Goal: Task Accomplishment & Management: Manage account settings

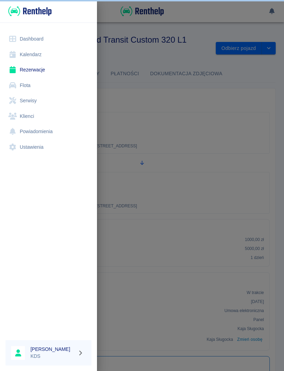
scroll to position [0, 0]
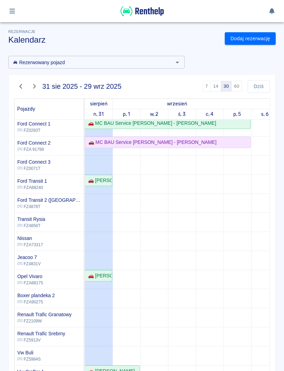
scroll to position [78, 0]
click at [103, 180] on div "🚗 [PERSON_NAME]" at bounding box center [98, 180] width 26 height 7
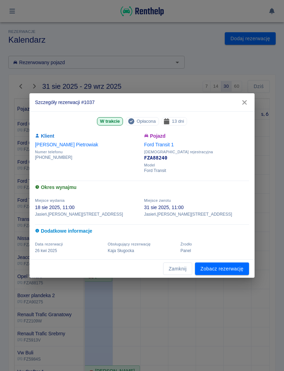
click at [242, 268] on link "Zobacz rezerwację" at bounding box center [222, 268] width 54 height 13
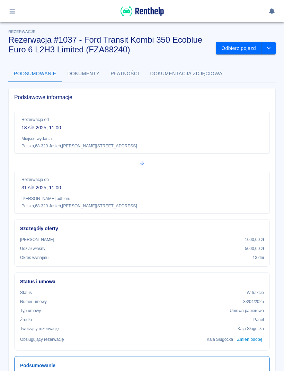
click at [238, 50] on button "Odbierz pojazd" at bounding box center [239, 48] width 46 height 13
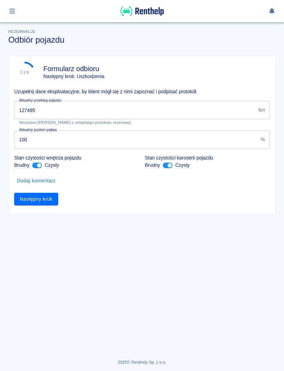
click at [100, 108] on input "127495" at bounding box center [134, 110] width 241 height 18
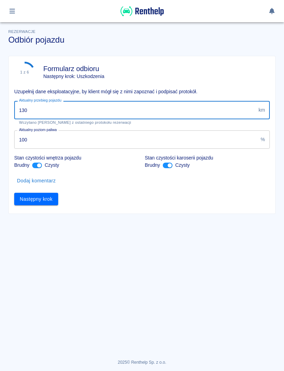
click at [228, 112] on input "130" at bounding box center [134, 110] width 241 height 18
type input "130520"
click at [53, 199] on button "Następny krok" at bounding box center [36, 199] width 44 height 13
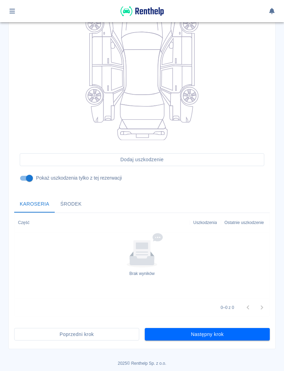
scroll to position [110, 0]
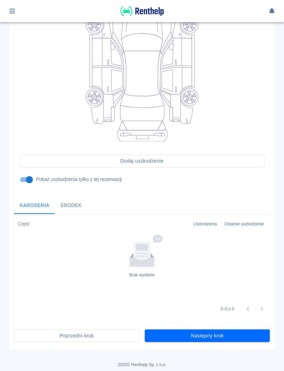
click at [244, 330] on button "Następny krok" at bounding box center [207, 335] width 125 height 13
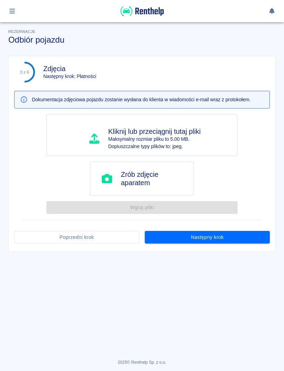
click at [269, 238] on button "Następny krok" at bounding box center [207, 237] width 125 height 13
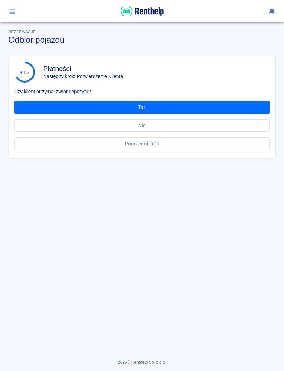
click at [240, 110] on button "Tak" at bounding box center [142, 107] width 256 height 13
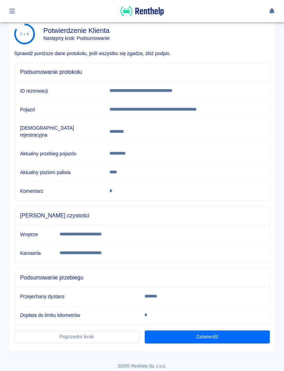
scroll to position [35, 0]
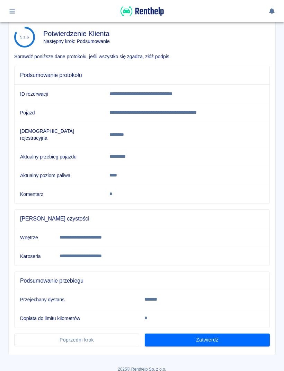
click at [236, 338] on button "Zatwierdź" at bounding box center [207, 339] width 125 height 13
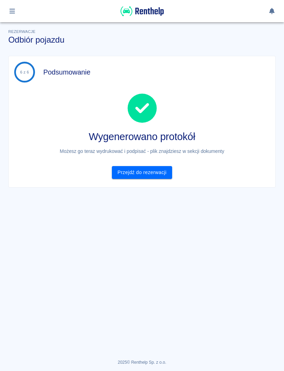
scroll to position [0, 0]
click at [158, 178] on link "Przejdź do rezerwacji" at bounding box center [142, 172] width 60 height 13
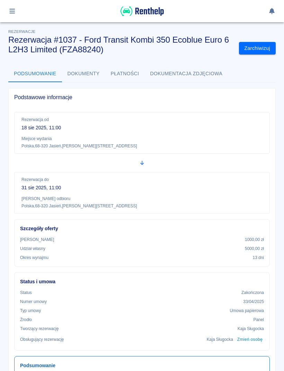
scroll to position [8, 0]
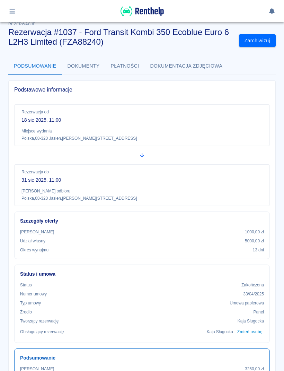
click at [11, 15] on button "button" at bounding box center [13, 11] width 14 height 12
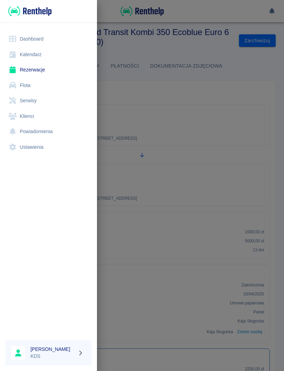
click at [32, 54] on link "Kalendarz" at bounding box center [49, 55] width 86 height 16
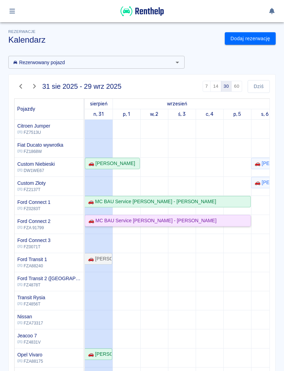
click at [207, 222] on div "🚗 MC BAU Service [PERSON_NAME] - [PERSON_NAME]" at bounding box center [168, 220] width 164 height 7
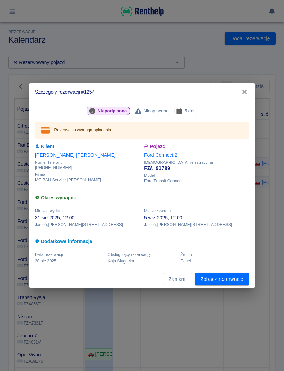
click at [245, 279] on link "Zobacz rezerwację" at bounding box center [222, 279] width 54 height 13
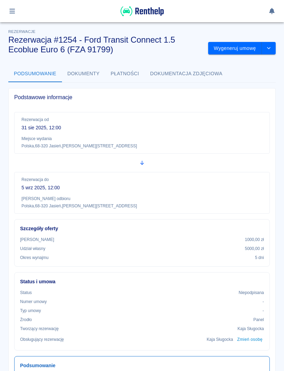
click at [238, 48] on button "Wygeneruj umowę" at bounding box center [235, 48] width 54 height 13
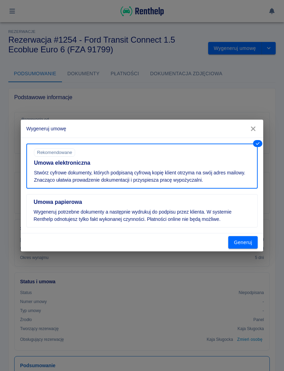
click at [249, 240] on button "Generuj" at bounding box center [242, 242] width 29 height 13
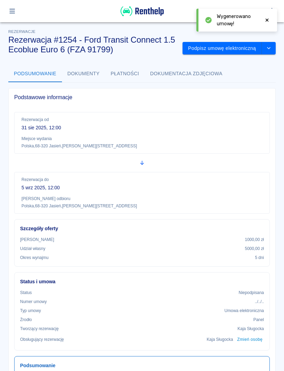
click at [233, 48] on button "Podpisz umowę elektroniczną" at bounding box center [222, 48] width 79 height 13
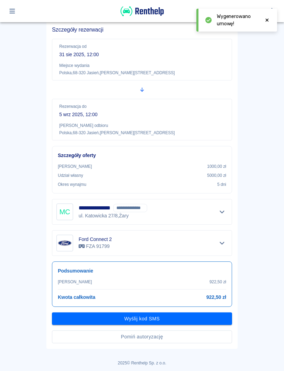
click at [188, 337] on button "Pomiń autoryzację" at bounding box center [142, 336] width 180 height 13
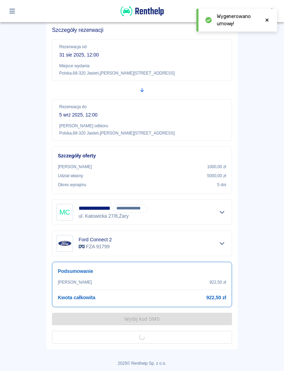
scroll to position [35, 0]
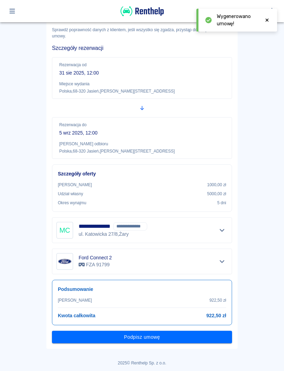
click at [187, 340] on button "Podpisz umowę" at bounding box center [142, 336] width 180 height 13
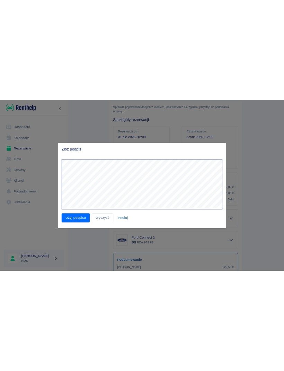
scroll to position [0, 0]
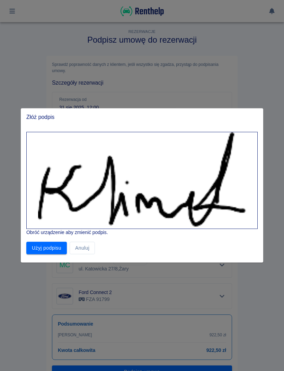
click at [57, 248] on button "Użyj podpisu" at bounding box center [46, 247] width 41 height 13
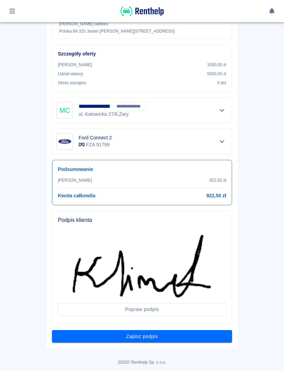
scroll to position [153, 0]
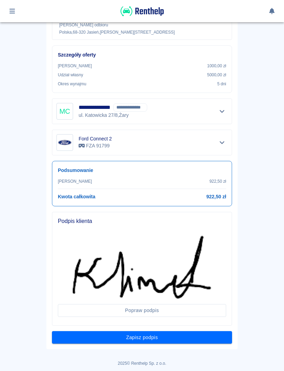
click at [207, 337] on button "Zapisz podpis" at bounding box center [142, 337] width 180 height 13
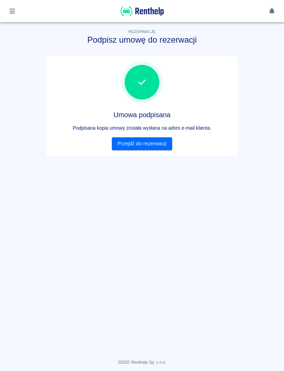
scroll to position [0, 0]
click at [163, 140] on link "Przejdź do rezerwacji" at bounding box center [142, 143] width 60 height 13
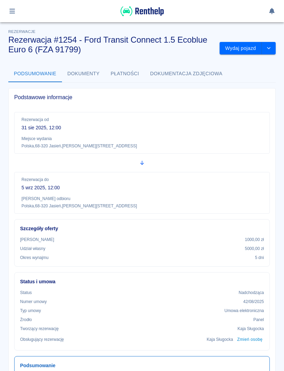
click at [243, 45] on button "Wydaj pojazd" at bounding box center [241, 48] width 42 height 13
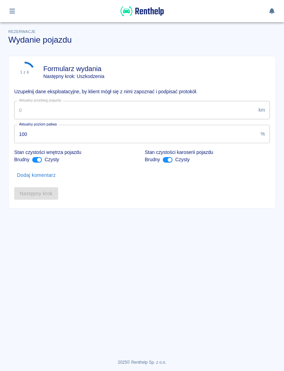
type input "107768"
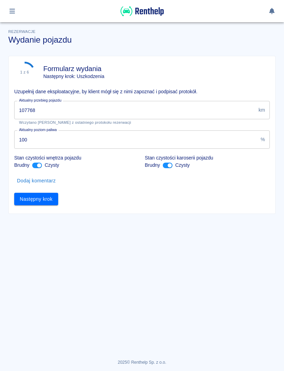
click at [54, 196] on button "Następny krok" at bounding box center [36, 199] width 44 height 13
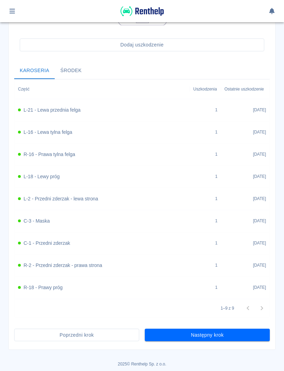
scroll to position [225, 0]
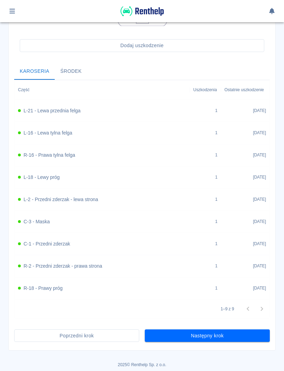
click at [237, 332] on button "Następny krok" at bounding box center [207, 335] width 125 height 13
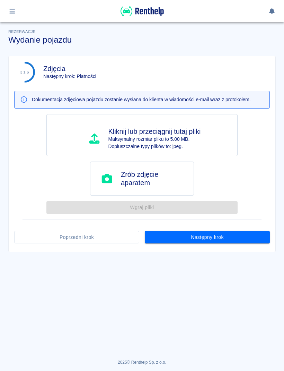
scroll to position [0, 0]
click at [247, 242] on button "Następny krok" at bounding box center [207, 237] width 125 height 13
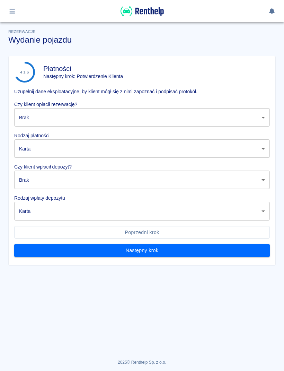
click at [259, 118] on body "Używamy plików Cookies, by zapewnić Ci najlepsze możliwe doświadczenie. Aby dow…" at bounding box center [142, 185] width 284 height 371
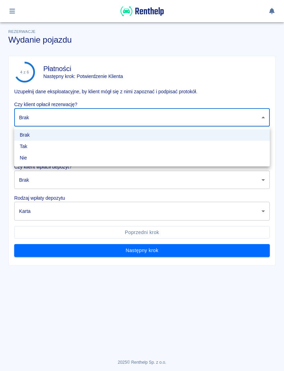
click at [64, 150] on li "Tak" at bounding box center [142, 146] width 256 height 11
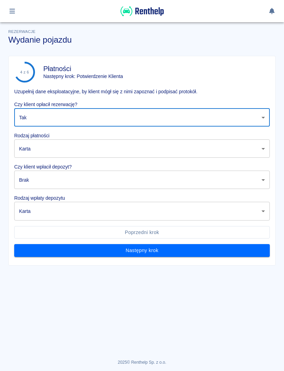
type input "true"
click at [63, 149] on body "Używamy plików Cookies, by zapewnić Ci najlepsze możliwe doświadczenie. Aby dow…" at bounding box center [142, 185] width 284 height 371
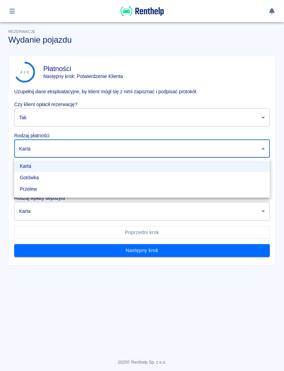
click at [52, 178] on li "Gotówka" at bounding box center [142, 177] width 256 height 11
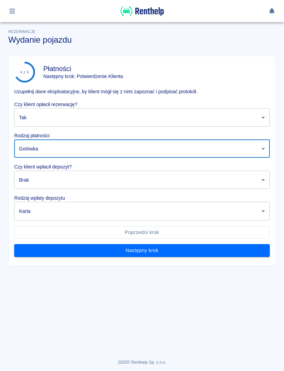
click at [86, 148] on body "Używamy plików Cookies, by zapewnić Ci najlepsze możliwe doświadczenie. Aby dow…" at bounding box center [142, 185] width 284 height 371
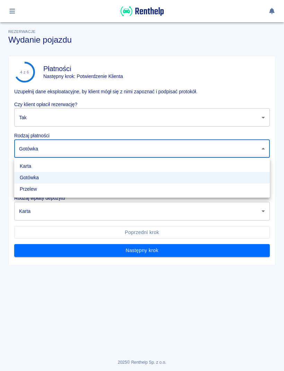
click at [48, 193] on li "Przelew" at bounding box center [142, 188] width 256 height 11
type input "bank_transfer"
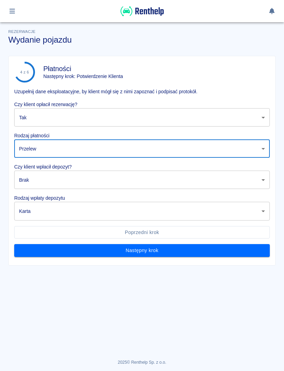
click at [65, 179] on body "Używamy plików Cookies, by zapewnić Ci najlepsze możliwe doświadczenie. Aby dow…" at bounding box center [142, 185] width 284 height 371
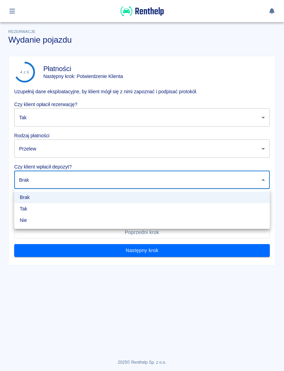
click at [53, 212] on li "Tak" at bounding box center [142, 208] width 256 height 11
type input "true"
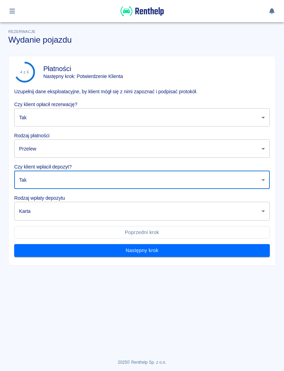
click at [64, 218] on body "Używamy plików Cookies, by zapewnić Ci najlepsze możliwe doświadczenie. Aby dow…" at bounding box center [142, 185] width 284 height 371
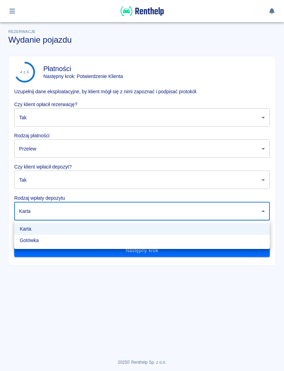
click at [55, 243] on li "Gotówka" at bounding box center [142, 239] width 256 height 11
type input "cash"
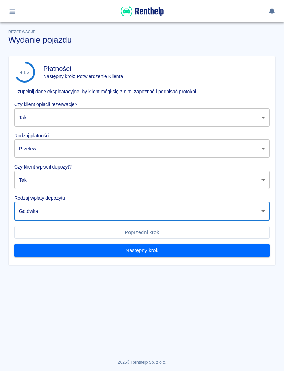
click at [140, 249] on button "Następny krok" at bounding box center [142, 250] width 256 height 13
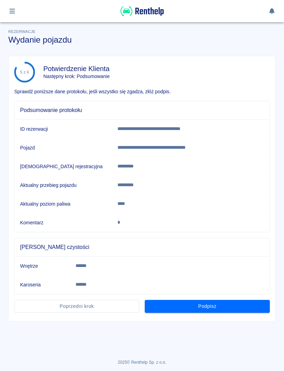
click at [237, 308] on button "Podpisz" at bounding box center [207, 306] width 125 height 13
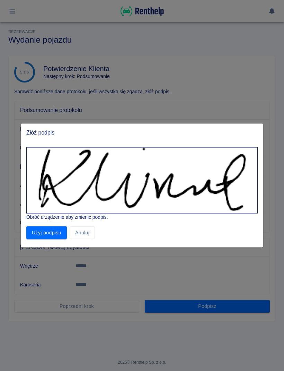
click at [53, 234] on button "Użyj podpisu" at bounding box center [46, 232] width 41 height 13
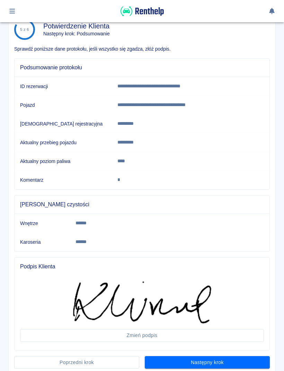
scroll to position [54, 0]
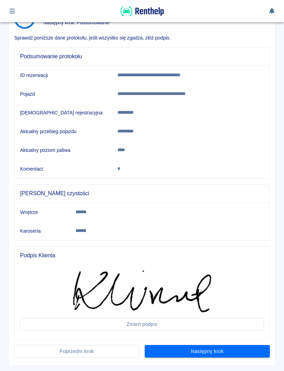
click at [223, 357] on button "Następny krok" at bounding box center [207, 351] width 125 height 13
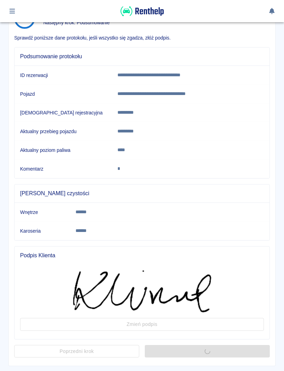
scroll to position [0, 0]
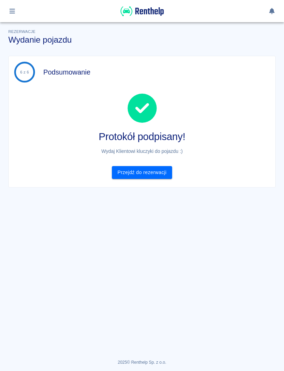
click at [267, 271] on main "Rezerwacje Wydanie pojazdu 6 z 6 Podsumowanie Protokół podpisany! Wydaj Kliento…" at bounding box center [142, 182] width 284 height 331
click at [159, 178] on link "Przejdź do rezerwacji" at bounding box center [142, 172] width 60 height 13
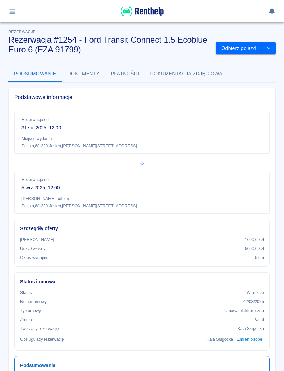
click at [15, 10] on icon "button" at bounding box center [12, 11] width 8 height 6
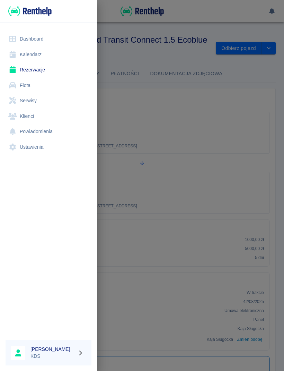
click at [40, 53] on link "Kalendarz" at bounding box center [49, 55] width 86 height 16
